Goal: Find specific page/section: Find specific page/section

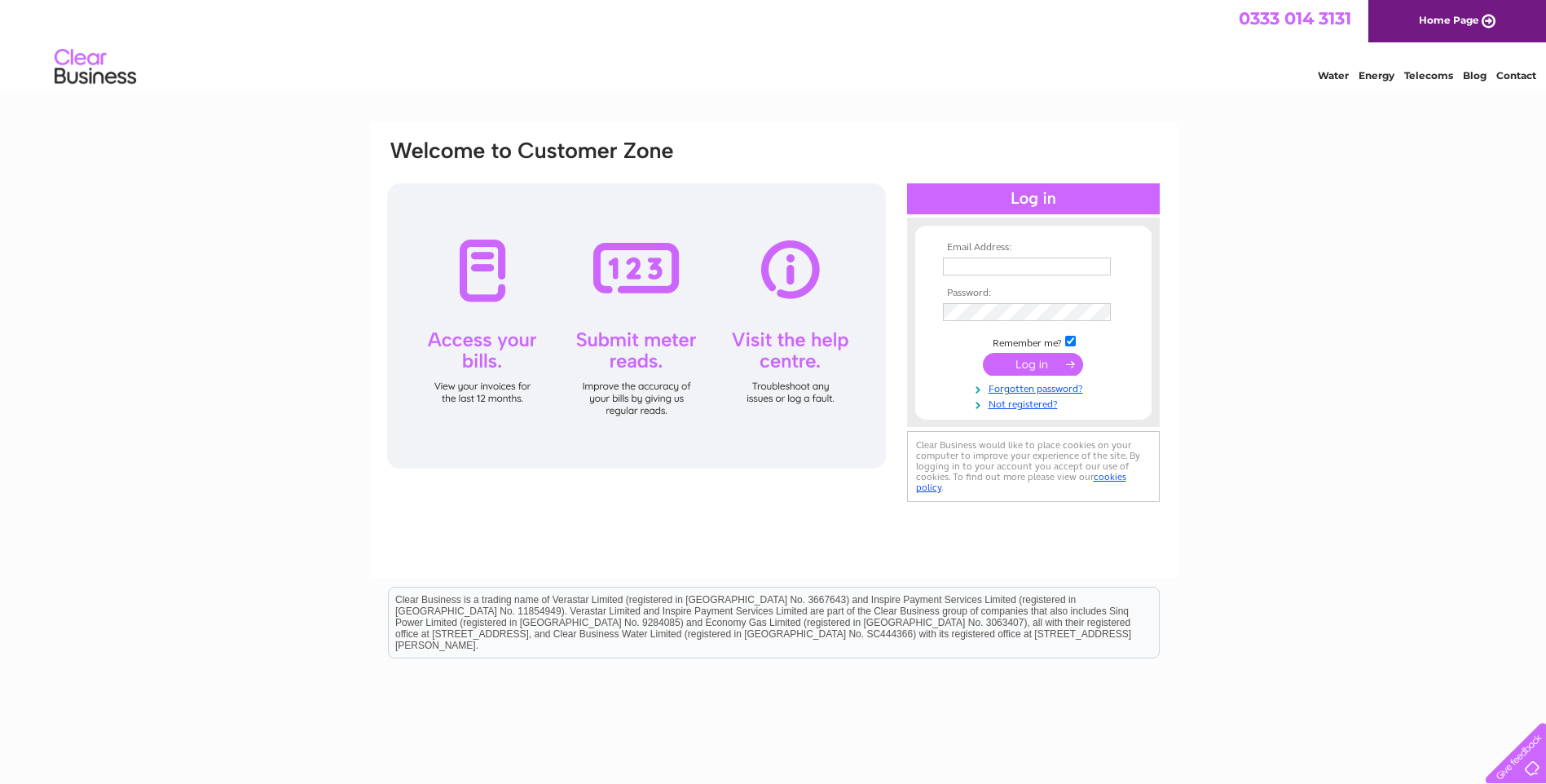
type input "[PERSON_NAME][EMAIL_ADDRESS][DOMAIN_NAME]"
click at [1050, 365] on input "submit" at bounding box center [1034, 363] width 101 height 23
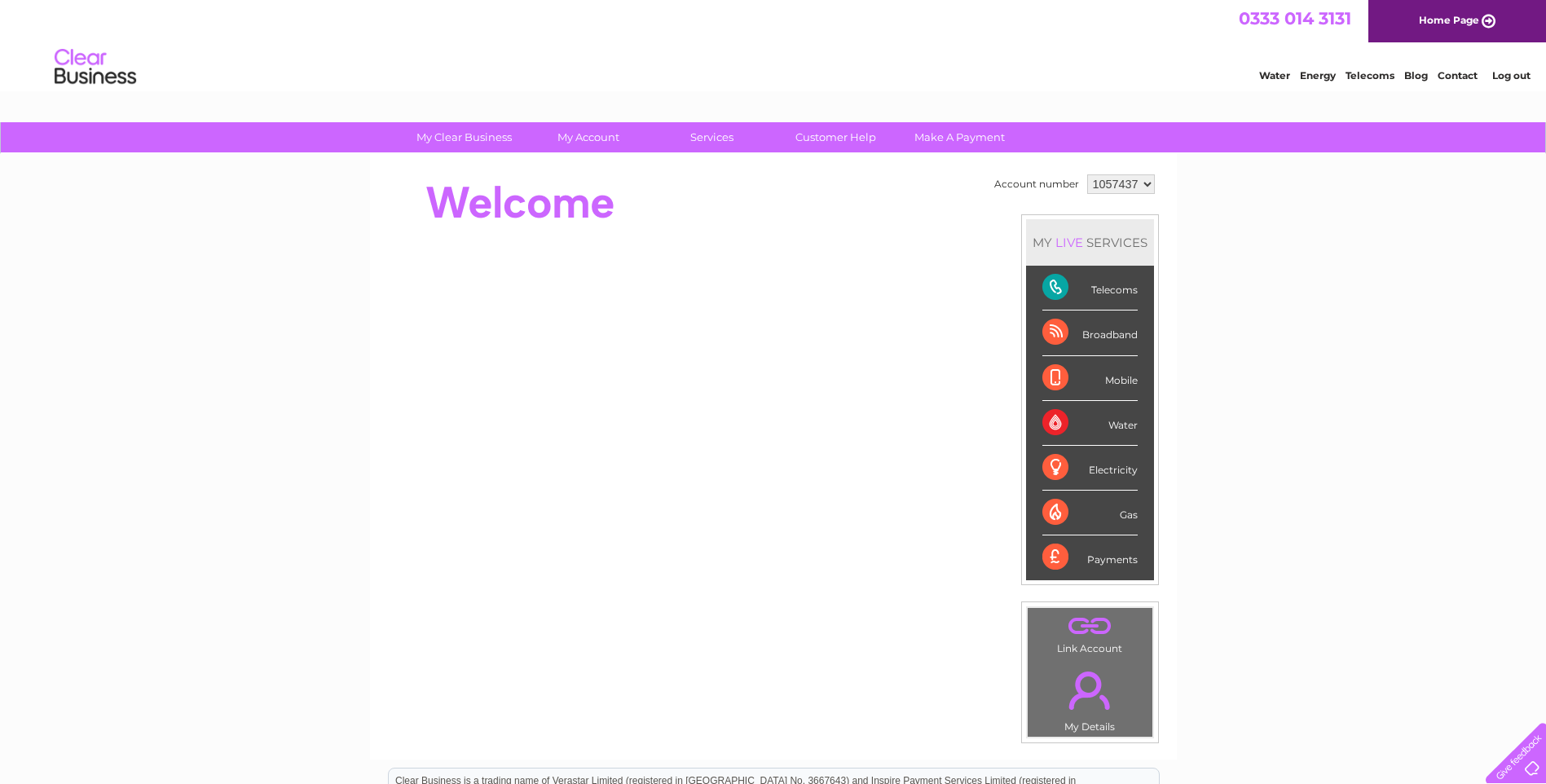
click at [1135, 185] on select "1057437" at bounding box center [1121, 184] width 68 height 20
click at [1451, 83] on div "Water Energy Telecoms Blog Contact Log out" at bounding box center [1386, 69] width 319 height 33
click at [1451, 82] on div "Water Energy Telecoms Blog Contact Log out" at bounding box center [1386, 69] width 319 height 33
